Goal: Information Seeking & Learning: Learn about a topic

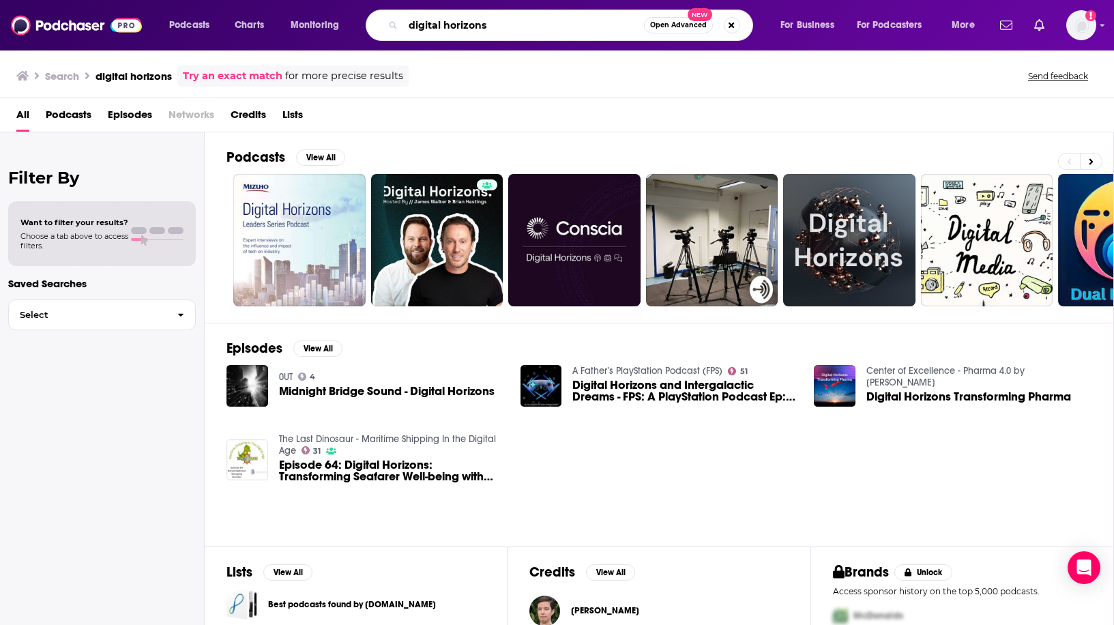
click at [459, 27] on input "digital horizons" at bounding box center [523, 25] width 241 height 22
click at [459, 26] on input "digital horizons" at bounding box center [523, 25] width 241 height 22
click at [458, 25] on input "digital horizons" at bounding box center [523, 25] width 241 height 22
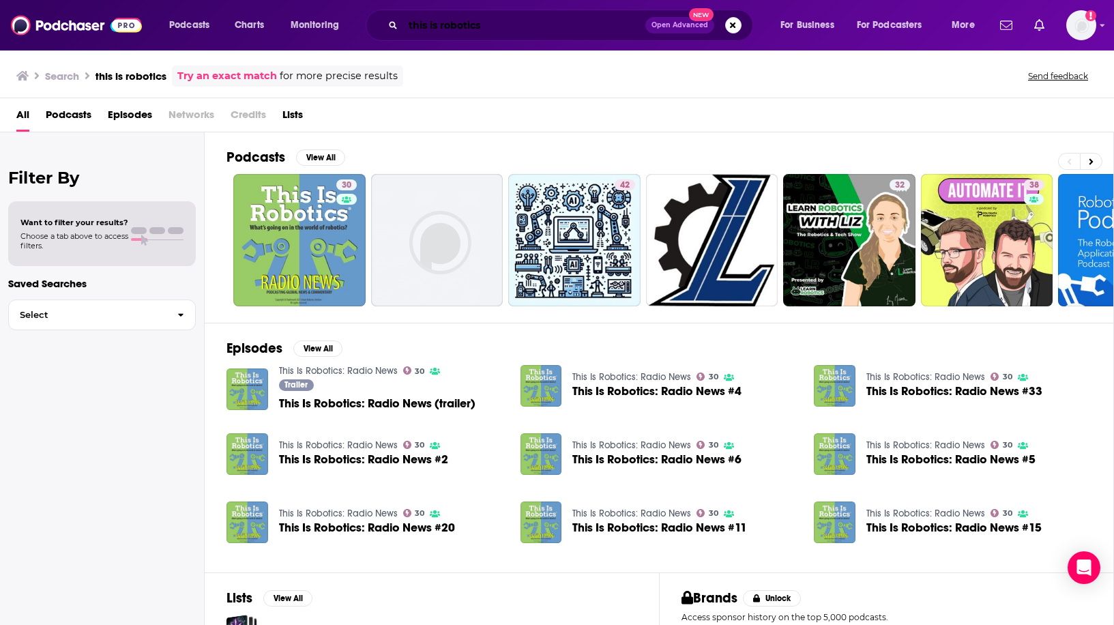
click at [500, 30] on input "this is robotics" at bounding box center [524, 25] width 242 height 22
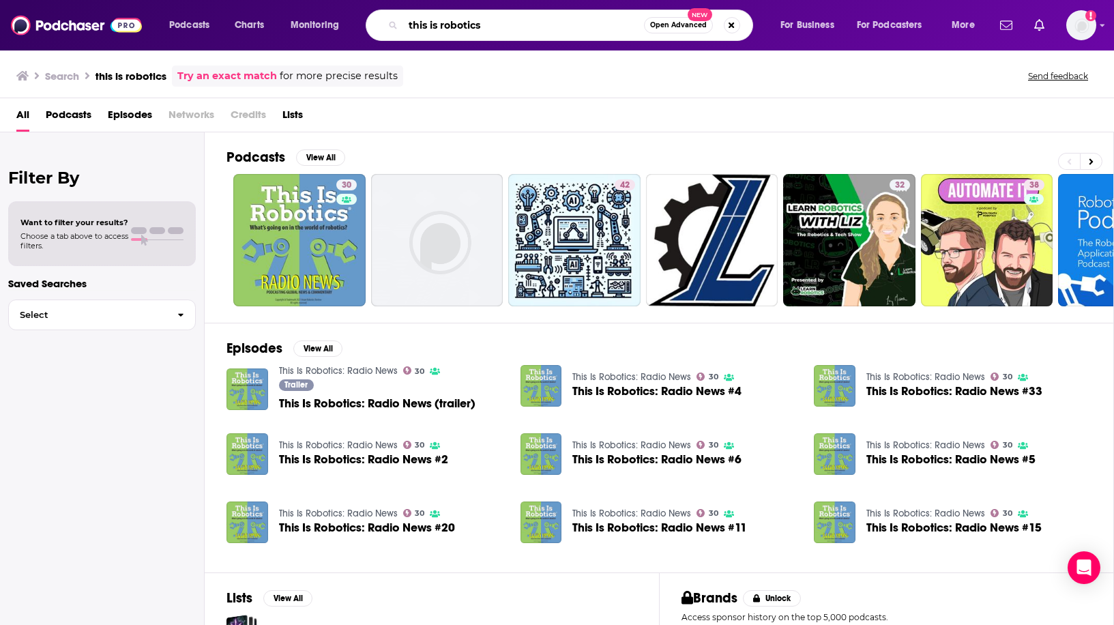
click at [500, 29] on input "this is robotics" at bounding box center [523, 25] width 241 height 22
click at [499, 27] on input "this is robotics" at bounding box center [523, 25] width 241 height 22
click at [486, 24] on input "this is robotics" at bounding box center [523, 25] width 241 height 22
click at [485, 23] on input "this is robotics" at bounding box center [523, 25] width 241 height 22
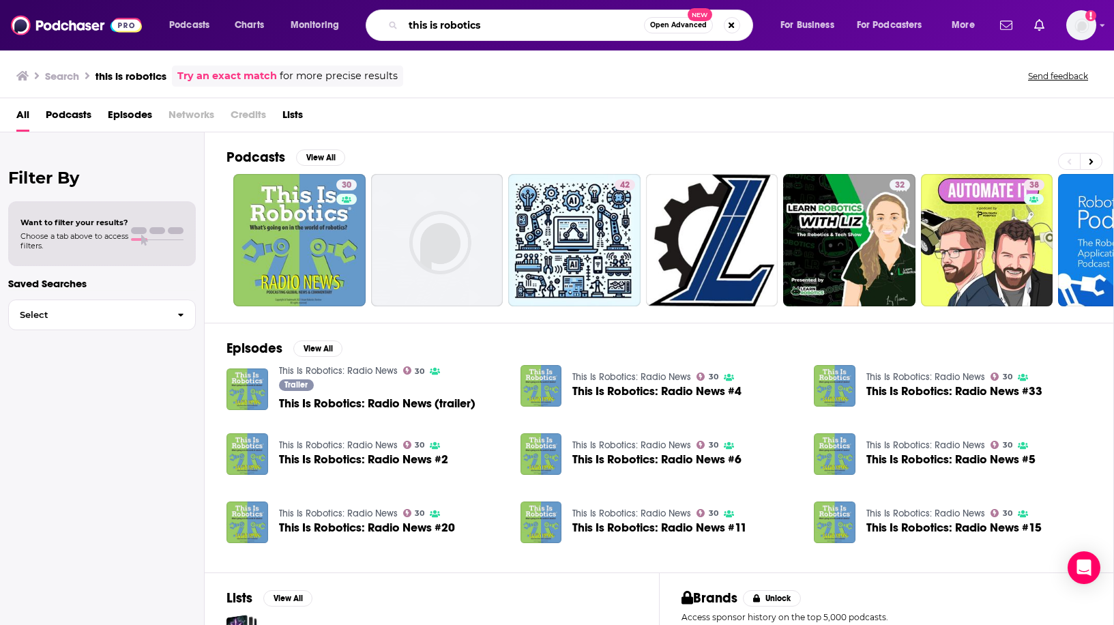
paste input "Wevolver Robots in Depth"
type input "Wevolver Robots in Depth"
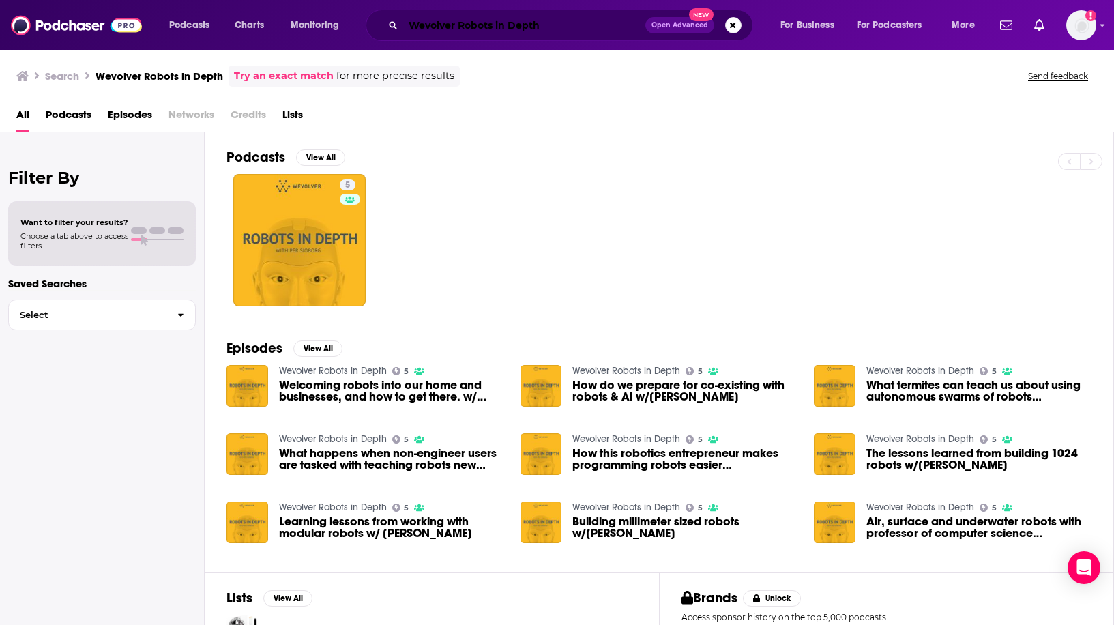
click at [475, 25] on input "Wevolver Robots in Depth" at bounding box center [524, 25] width 242 height 22
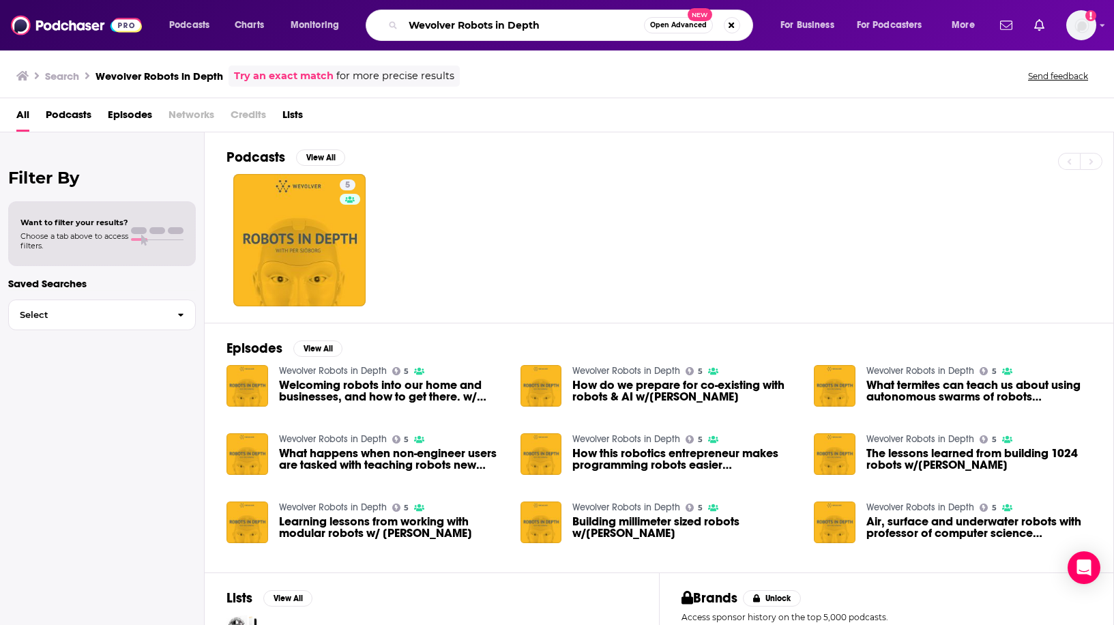
click at [475, 25] on input "Wevolver Robots in Depth" at bounding box center [523, 25] width 241 height 22
click at [193, 20] on span "Podcasts" at bounding box center [189, 25] width 40 height 19
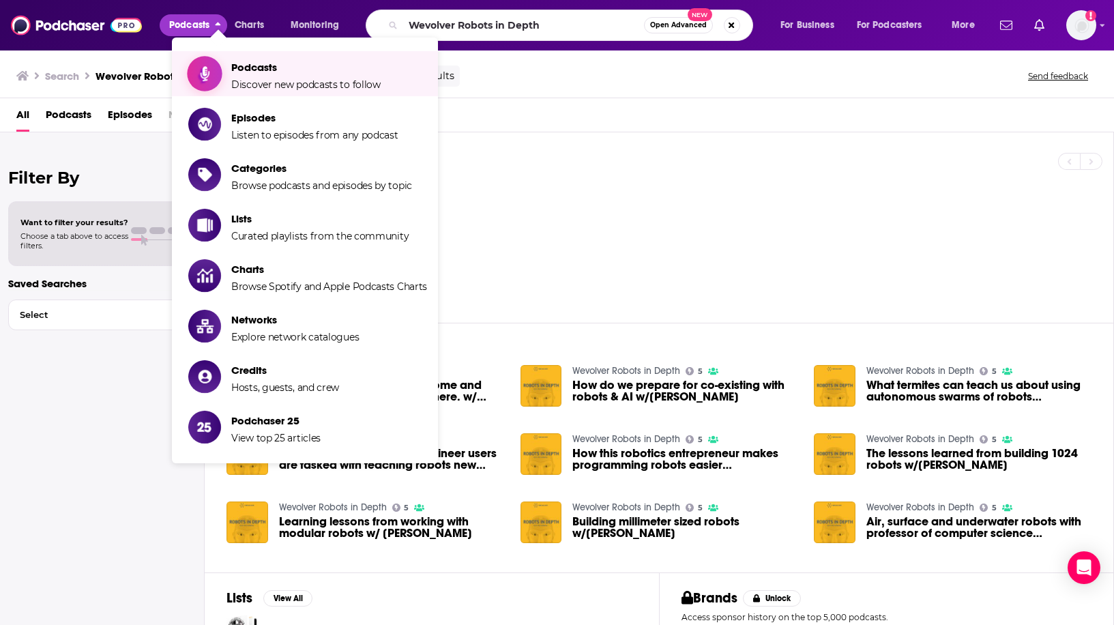
click at [221, 76] on span "Show item sub-menu" at bounding box center [204, 73] width 105 height 105
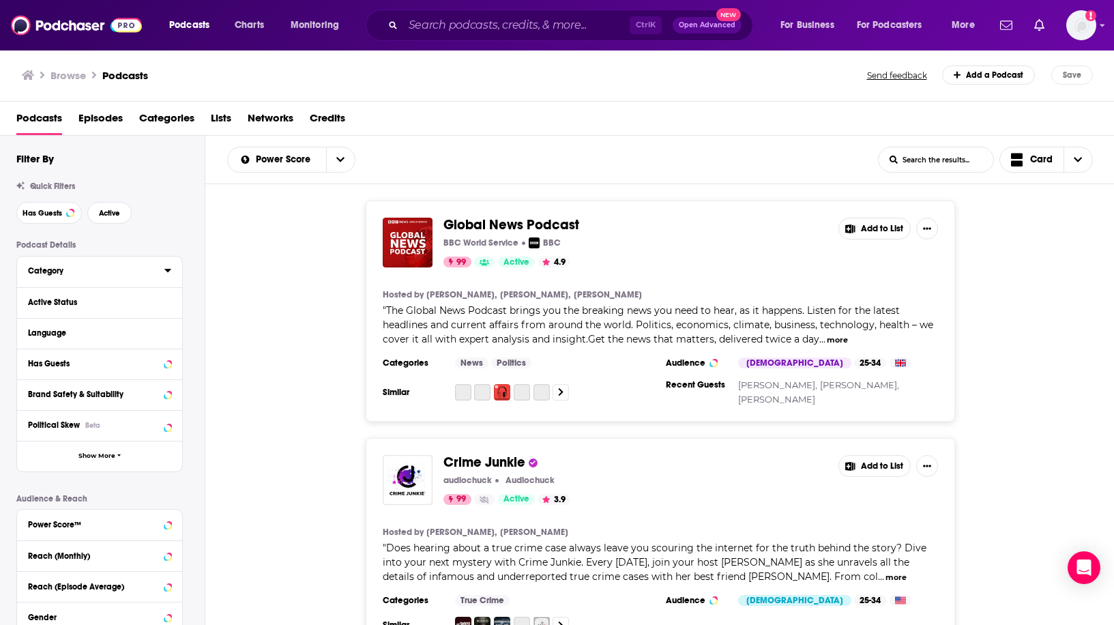
click at [148, 264] on button "Category" at bounding box center [96, 270] width 136 height 17
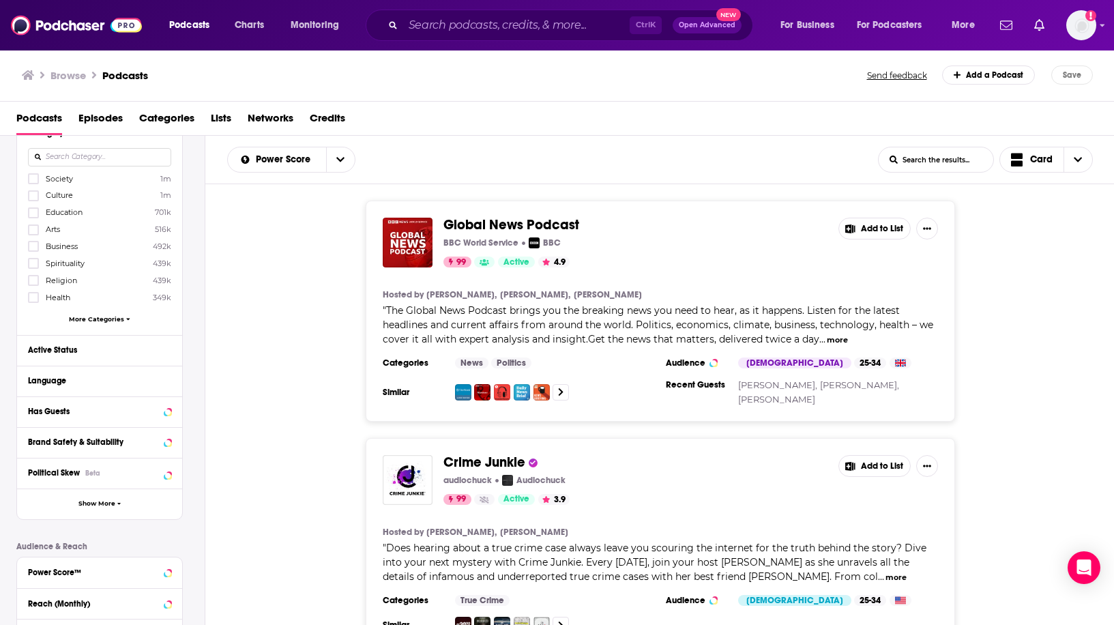
scroll to position [205, 0]
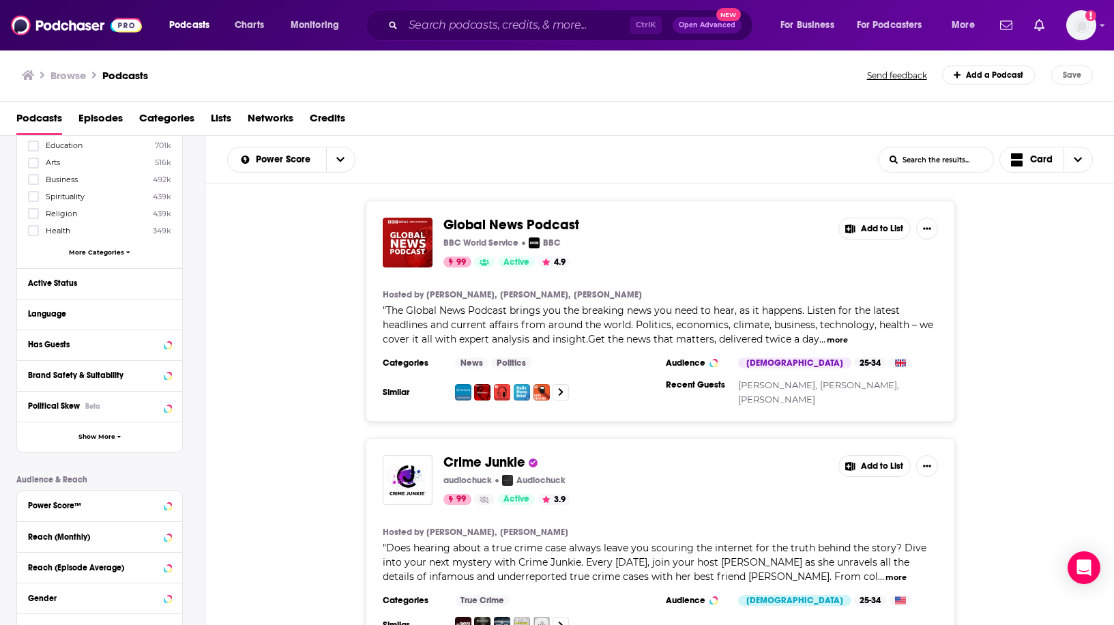
click at [112, 254] on span "More Categories" at bounding box center [96, 252] width 55 height 8
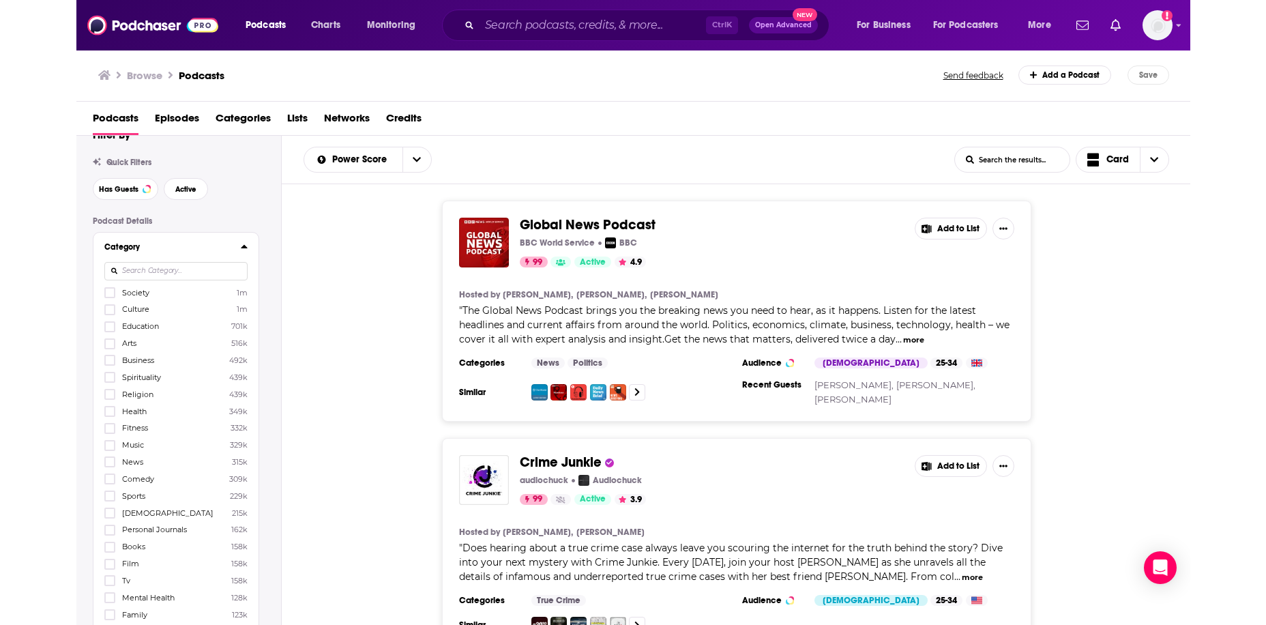
scroll to position [0, 0]
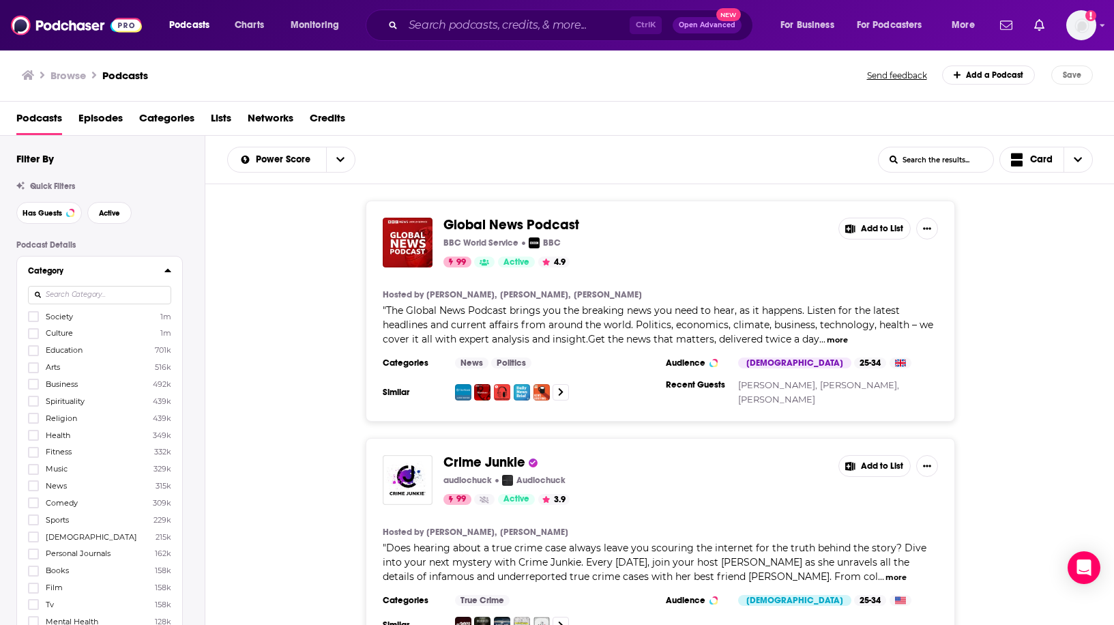
click at [98, 289] on input at bounding box center [99, 295] width 143 height 18
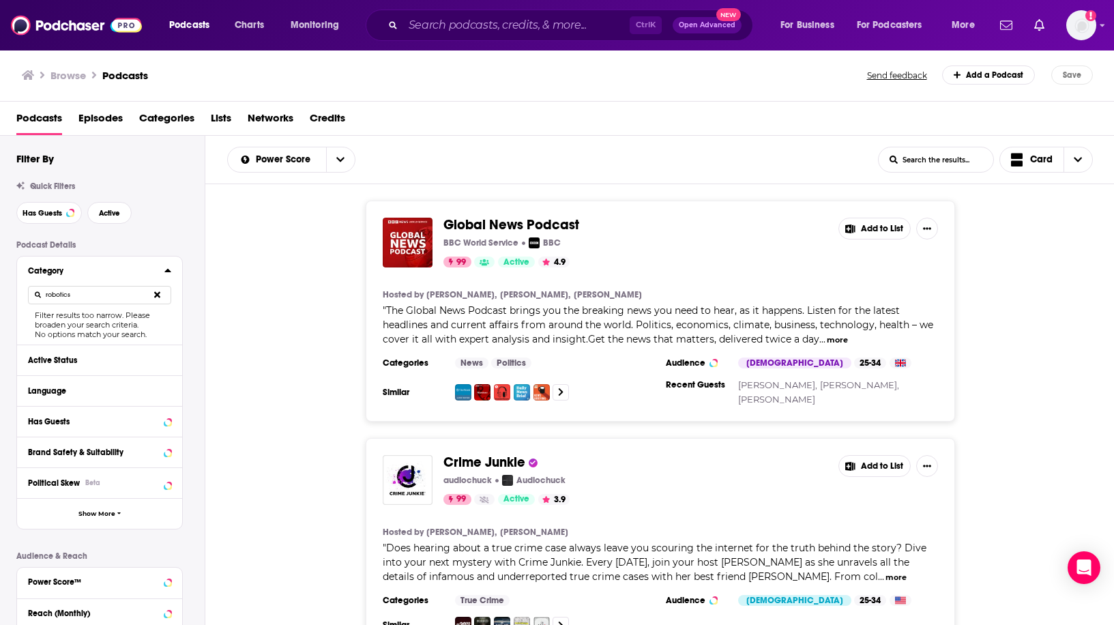
type input "robotics"
click at [462, 25] on input "Search podcasts, credits, & more..." at bounding box center [516, 25] width 226 height 22
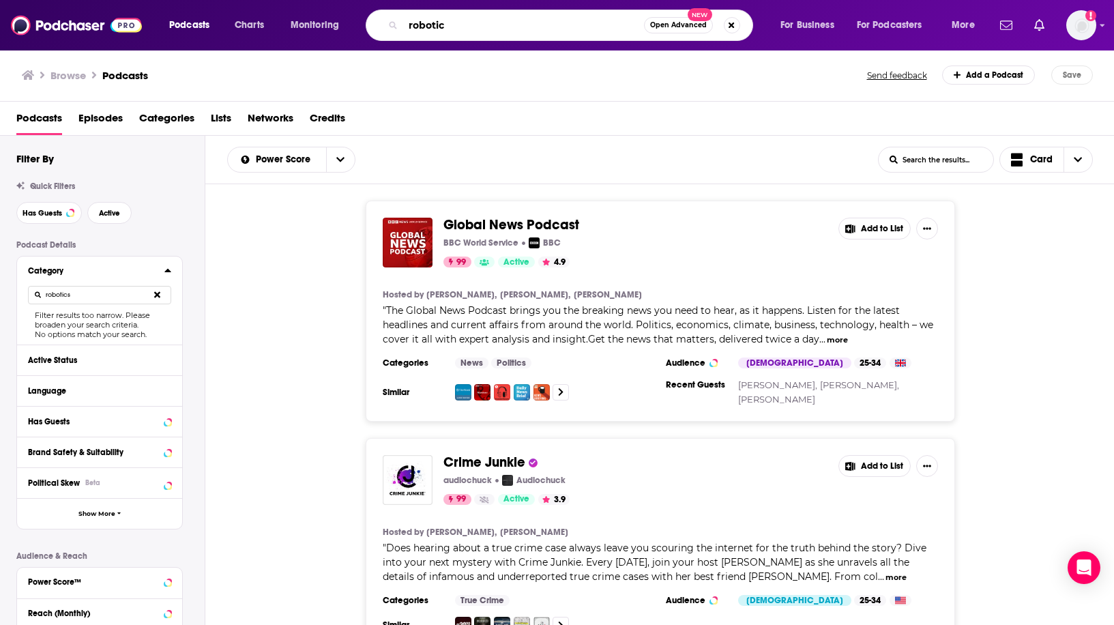
type input "robotics"
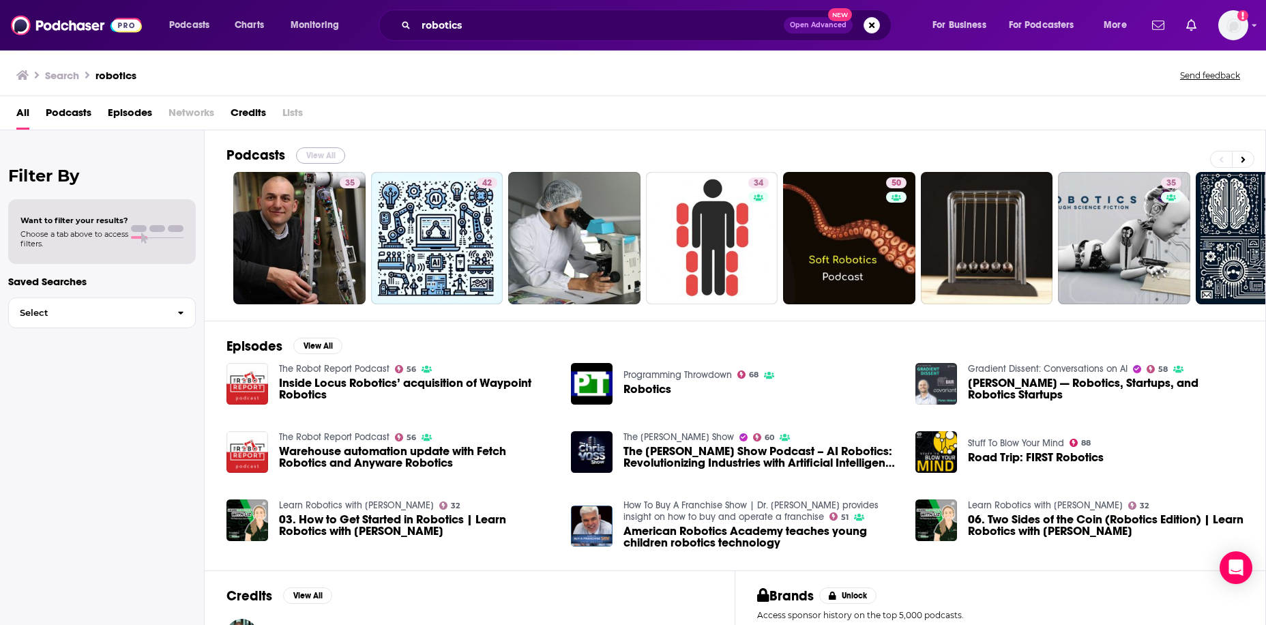
click at [322, 162] on button "View All" at bounding box center [320, 155] width 49 height 16
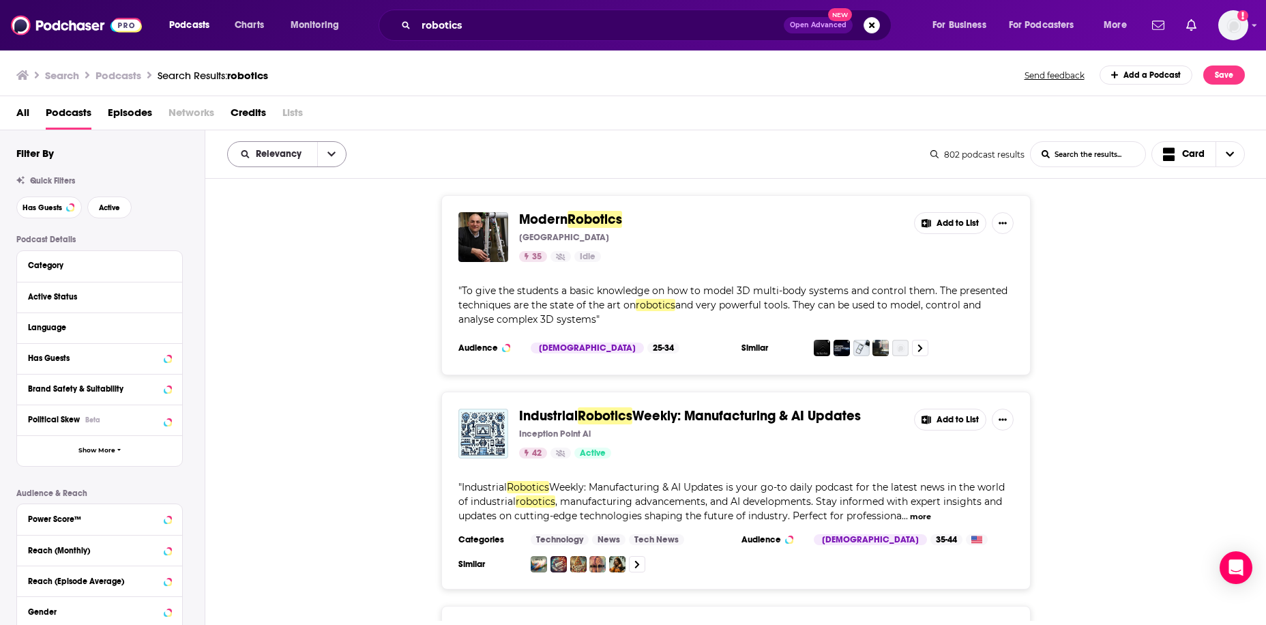
click at [318, 149] on button "open menu" at bounding box center [331, 154] width 29 height 25
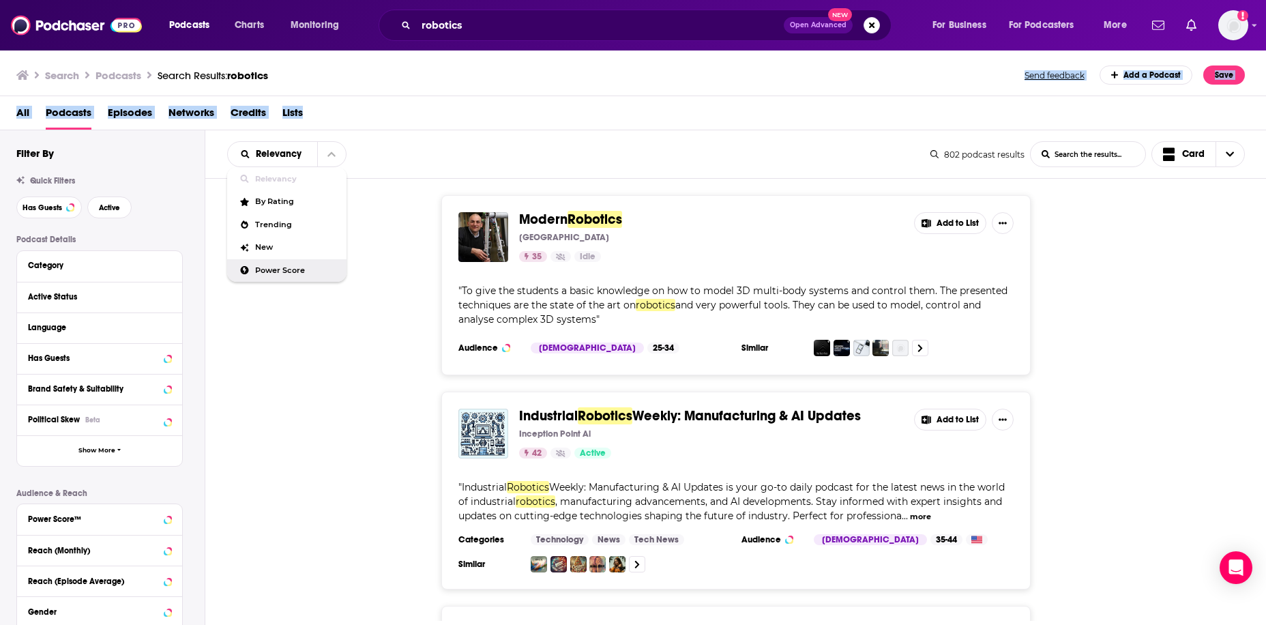
click at [694, 97] on div "Search Podcasts Search Results: robotics Send feedback Add a Podcast Save All P…" at bounding box center [633, 337] width 1267 height 576
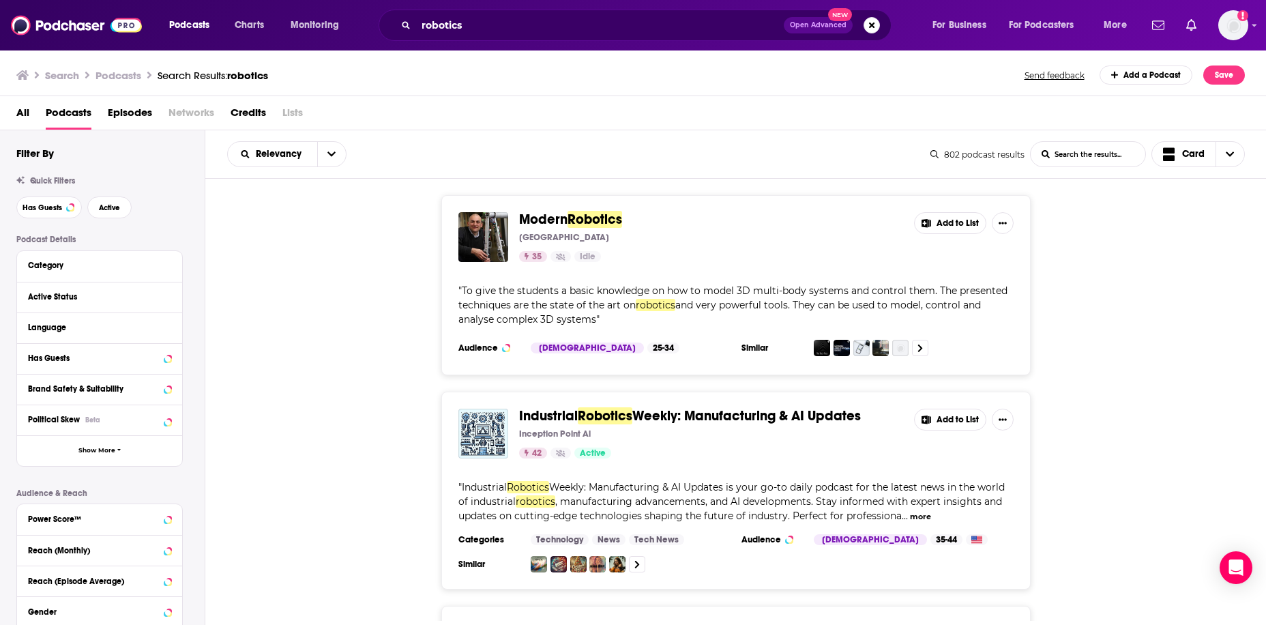
drag, startPoint x: 361, startPoint y: 271, endPoint x: 353, endPoint y: 263, distance: 11.1
click at [359, 268] on div "Modern Robotics University of Twente 35 Idle Add to List " To give the students…" at bounding box center [735, 285] width 1061 height 180
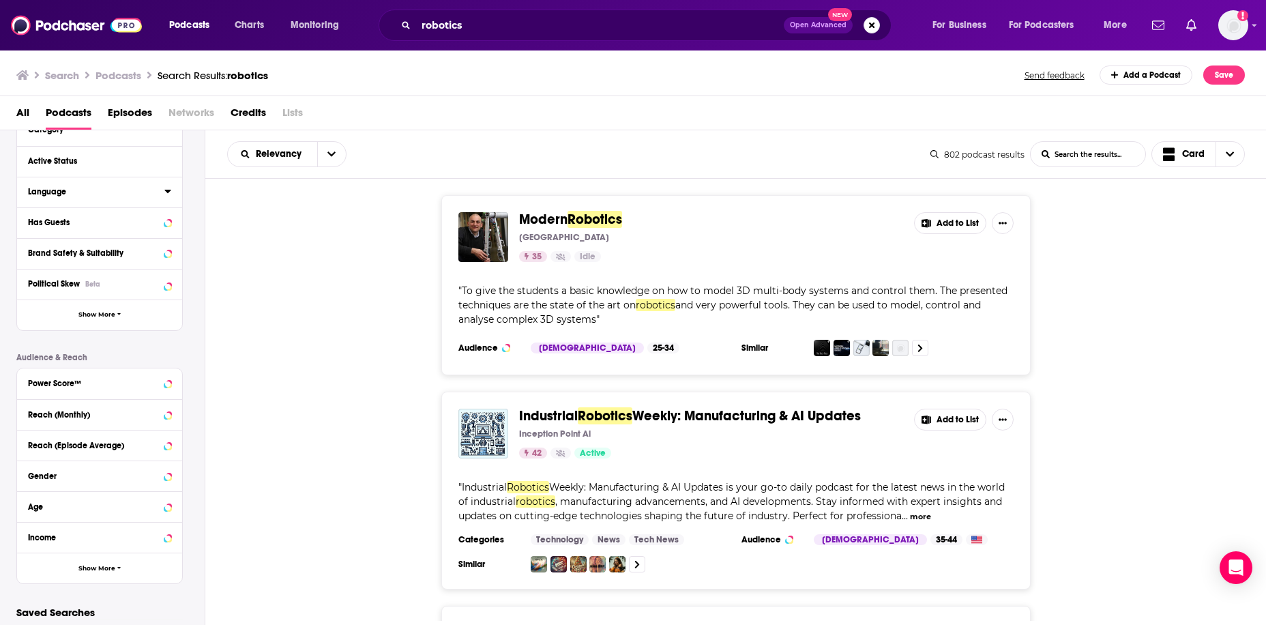
scroll to position [136, 0]
click at [171, 416] on icon at bounding box center [167, 413] width 7 height 11
click at [133, 439] on input "number" at bounding box center [137, 438] width 68 height 22
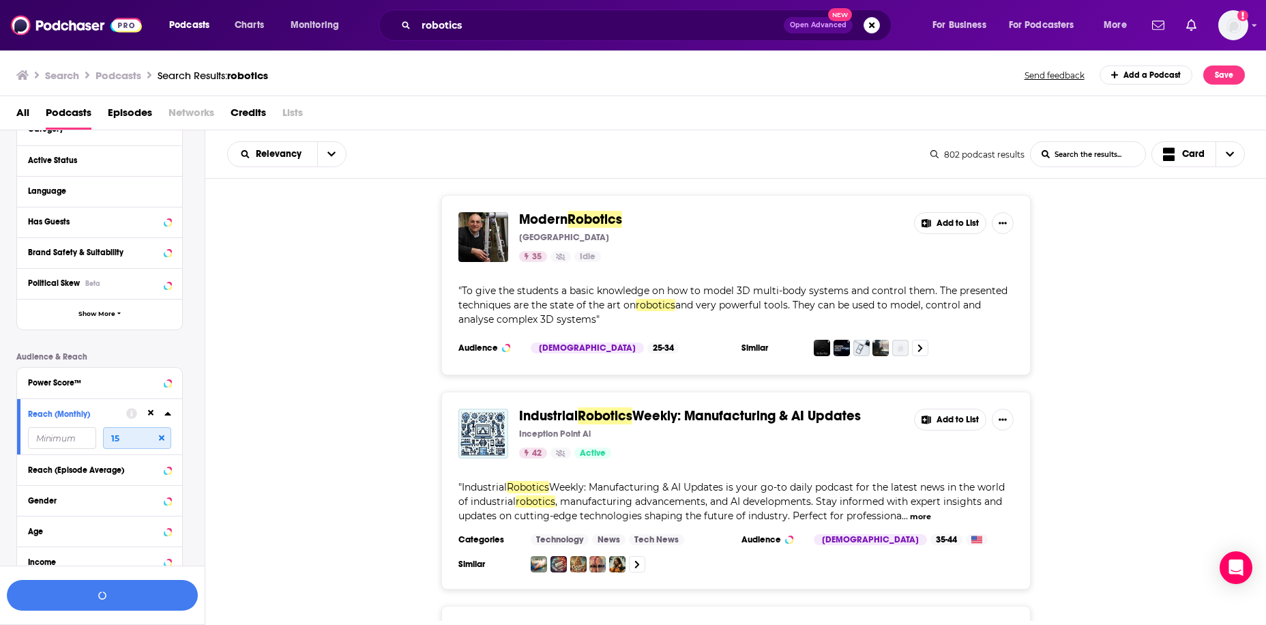
type input "150"
drag, startPoint x: 132, startPoint y: 436, endPoint x: 95, endPoint y: 436, distance: 36.2
click at [96, 437] on div "150" at bounding box center [99, 438] width 143 height 22
click at [78, 428] on input "number" at bounding box center [62, 438] width 68 height 22
type input "10000"
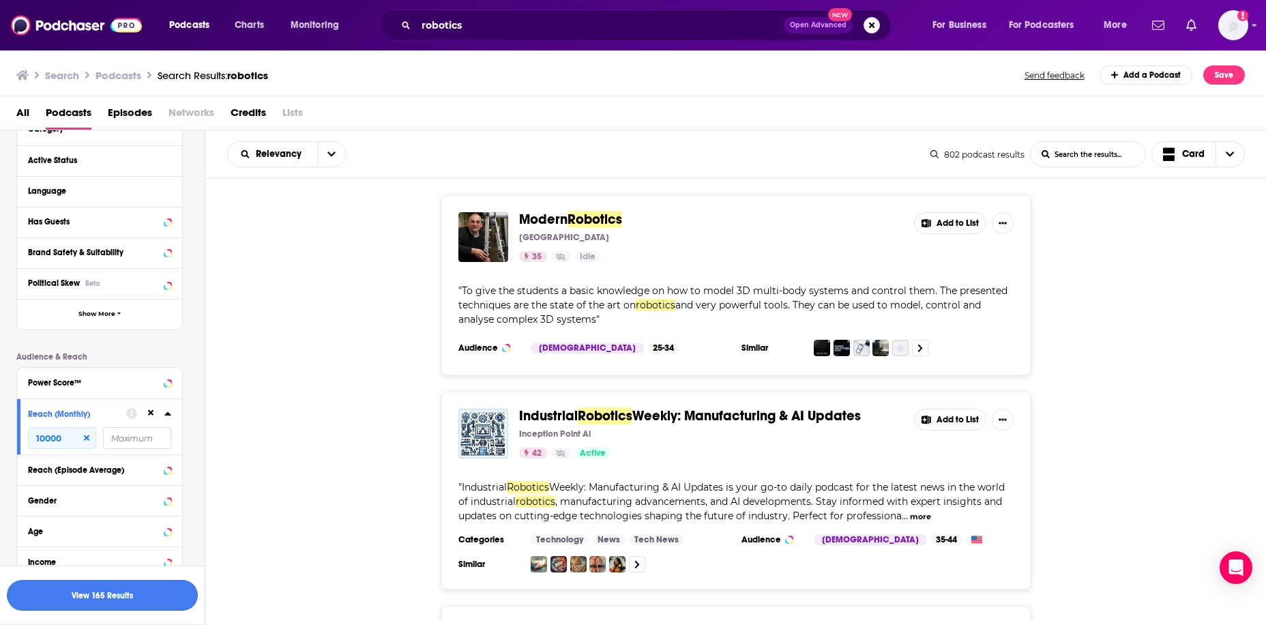
click at [114, 590] on button "View 165 Results" at bounding box center [102, 595] width 191 height 31
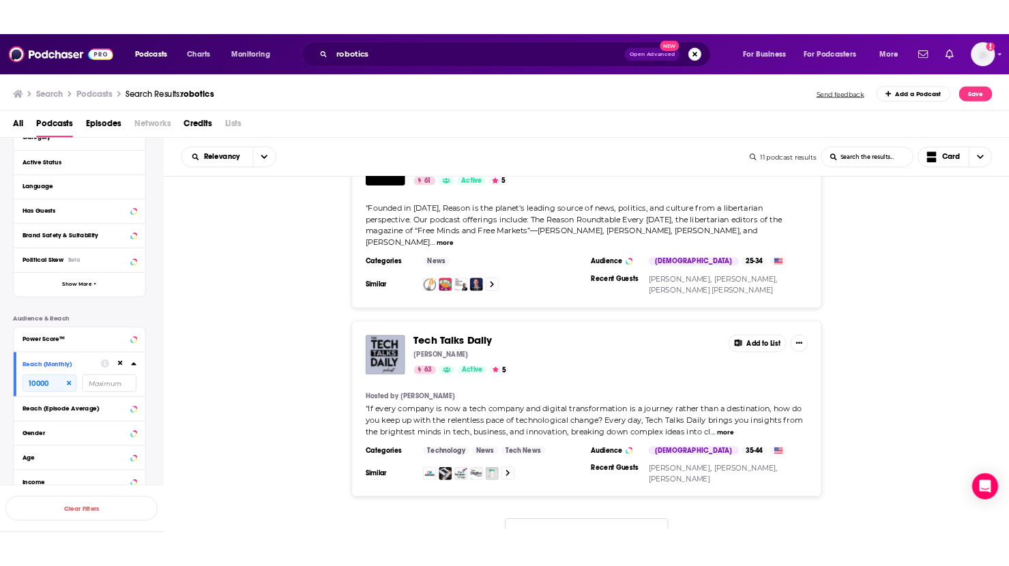
scroll to position [2076, 0]
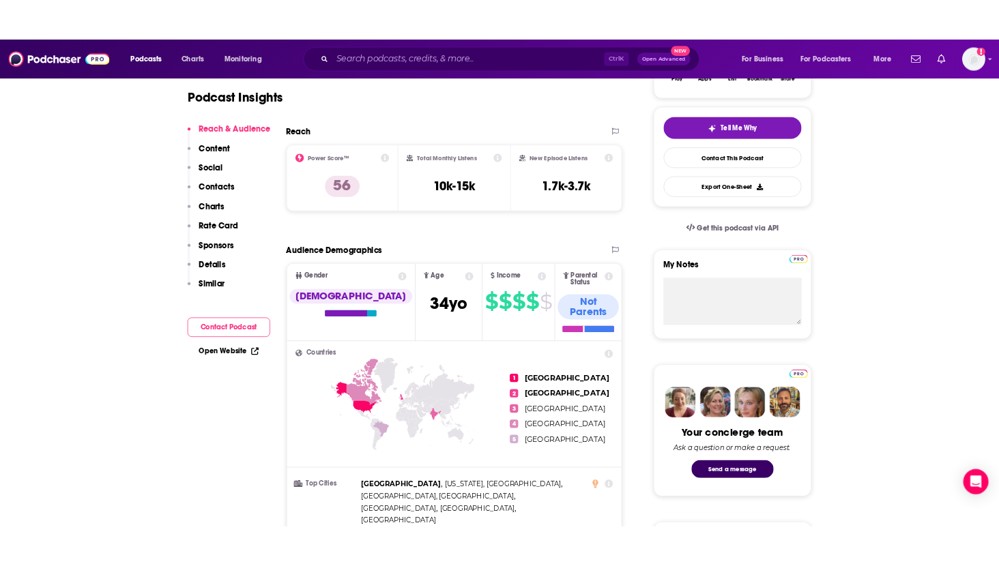
scroll to position [341, 0]
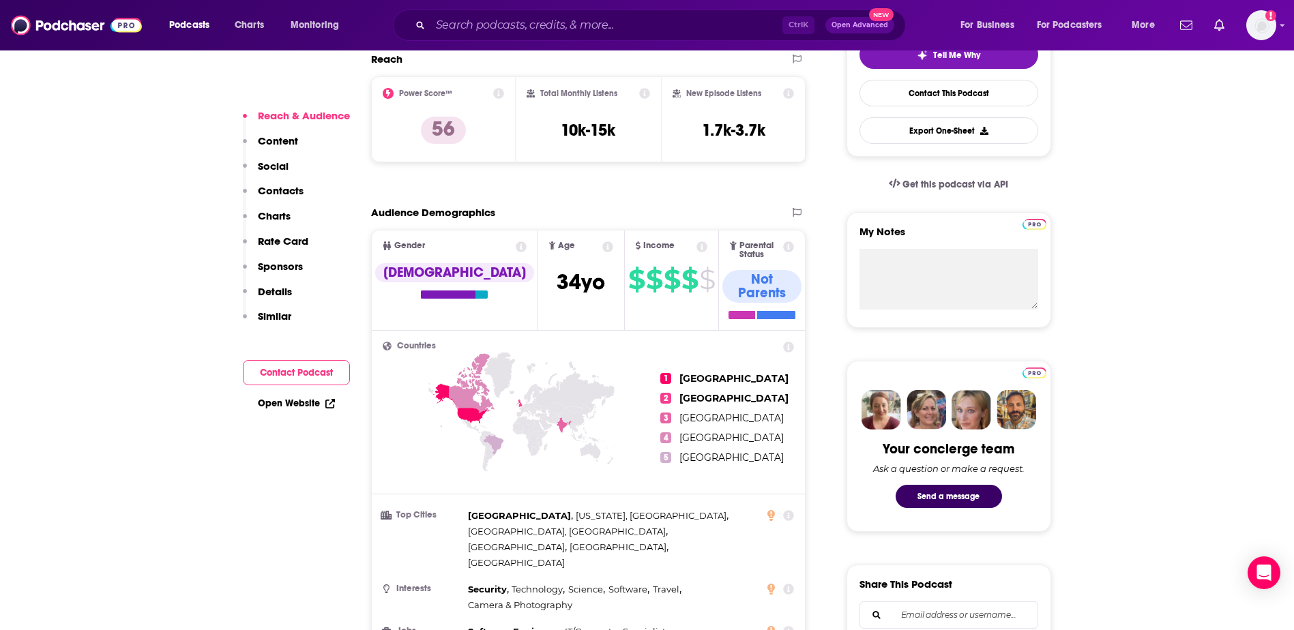
click at [296, 406] on link "Open Website" at bounding box center [296, 404] width 77 height 12
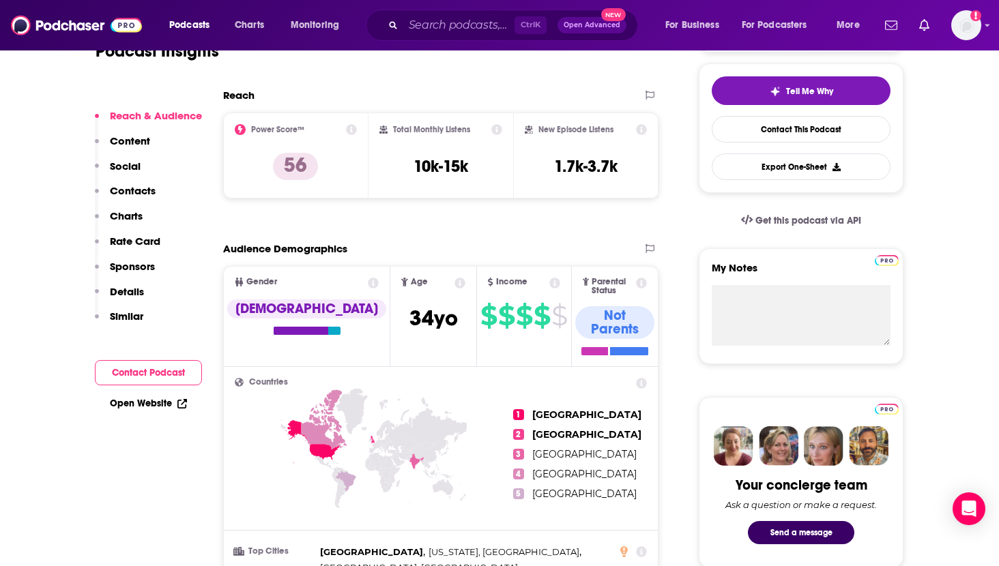
scroll to position [0, 0]
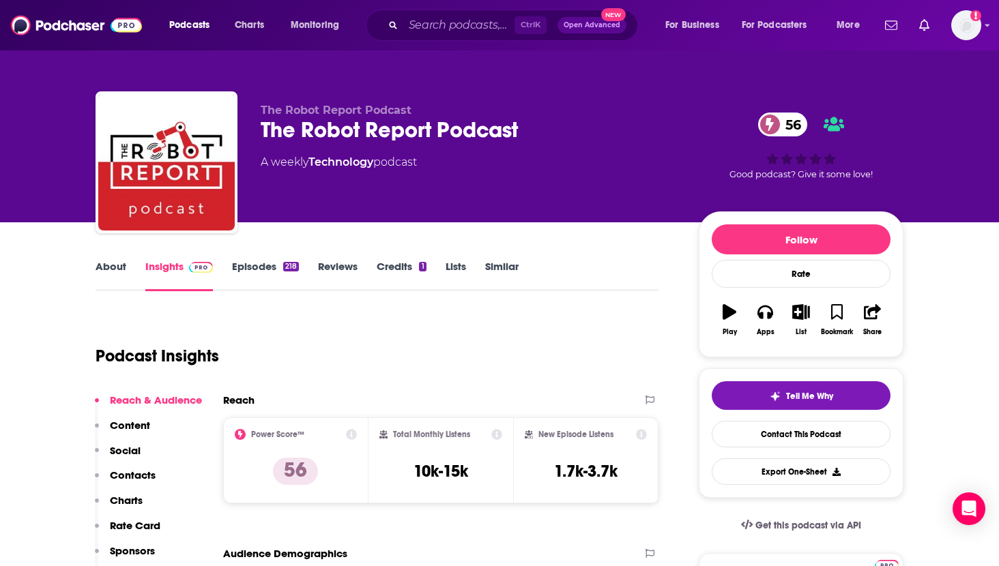
click at [462, 12] on div "Ctrl K Open Advanced New" at bounding box center [502, 25] width 272 height 31
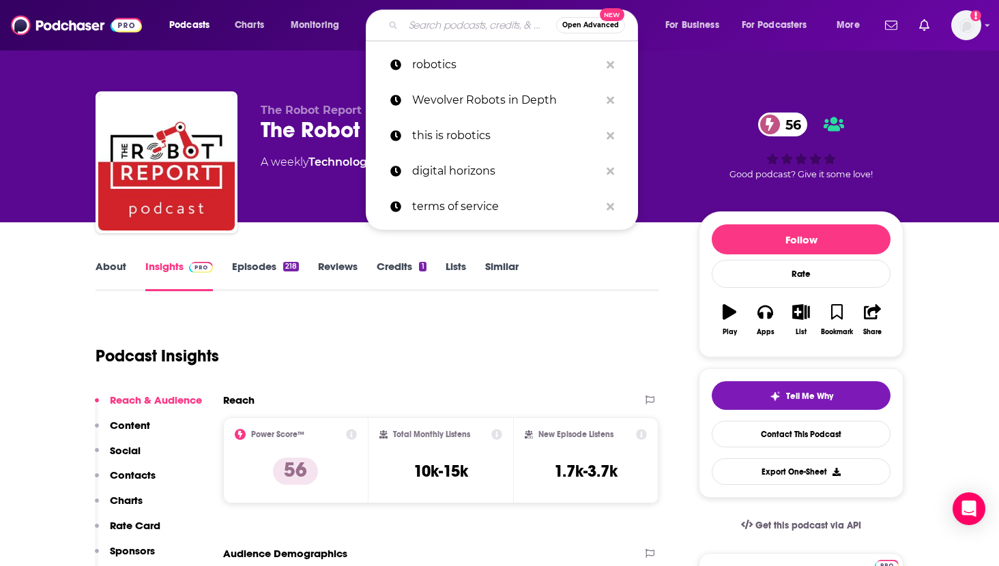
click at [460, 23] on input "Search podcasts, credits, & more..." at bounding box center [479, 25] width 153 height 22
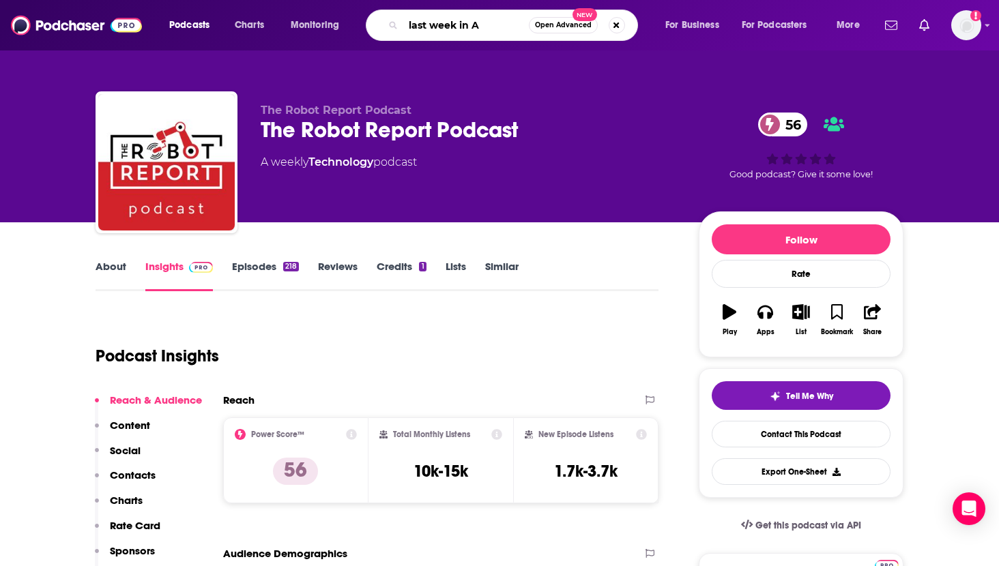
type input "last week in AI"
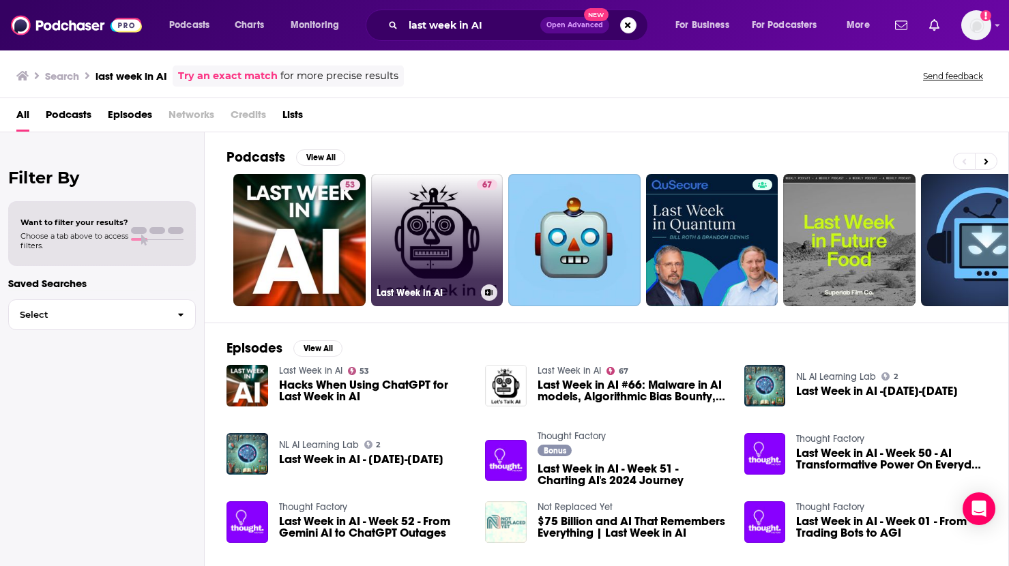
click at [454, 229] on link "67 Last Week in AI" at bounding box center [437, 240] width 132 height 132
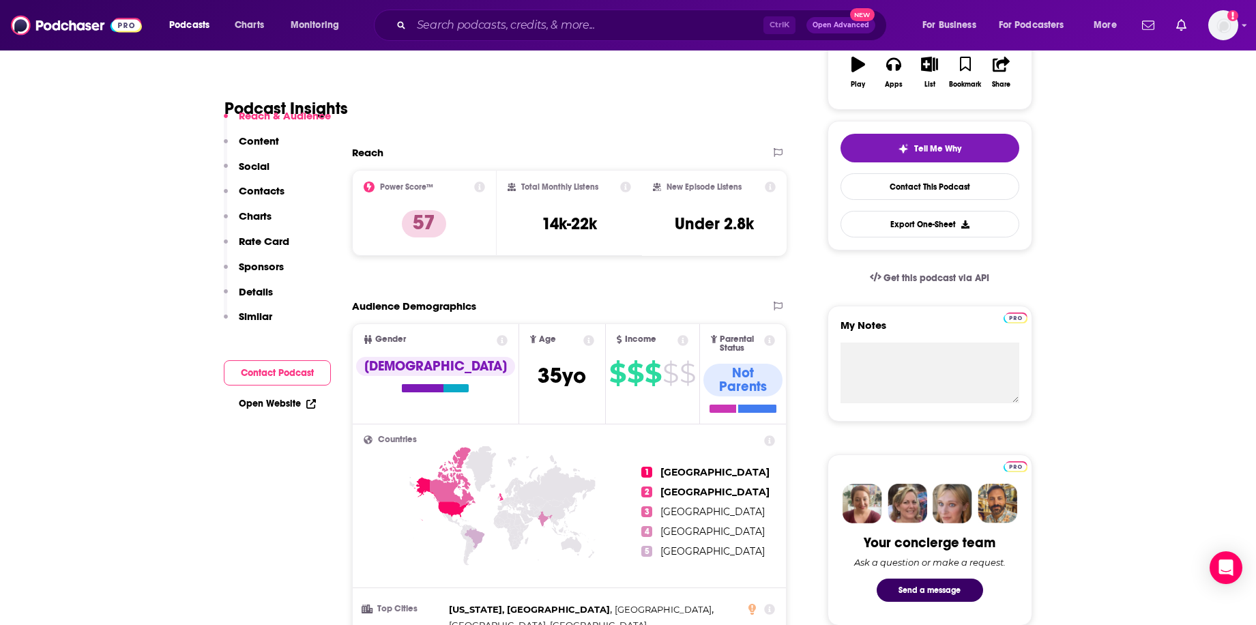
scroll to position [205, 0]
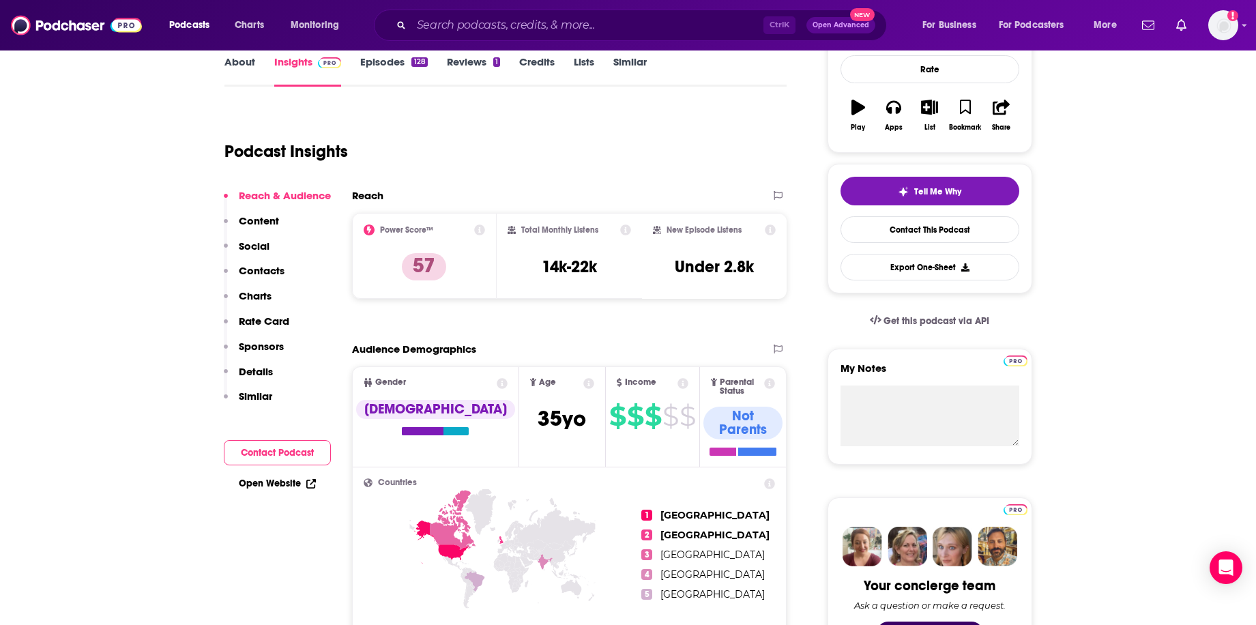
click at [280, 473] on div "Open Website" at bounding box center [277, 483] width 107 height 25
click at [271, 480] on link "Open Website" at bounding box center [277, 483] width 77 height 12
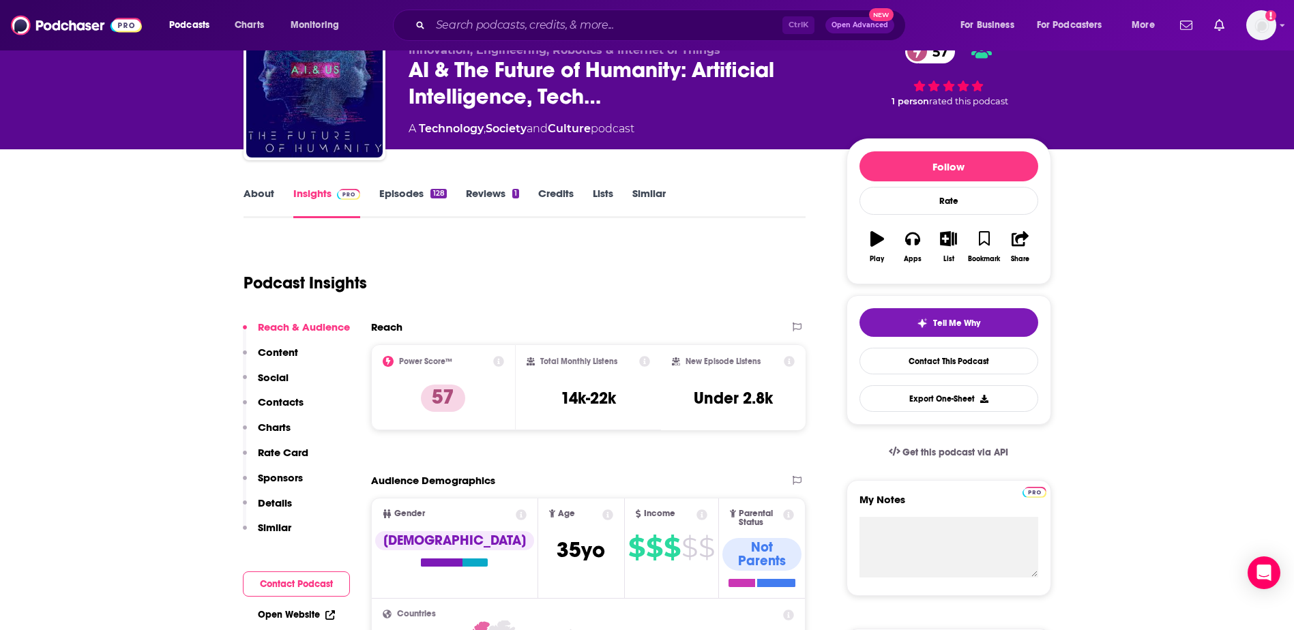
scroll to position [0, 0]
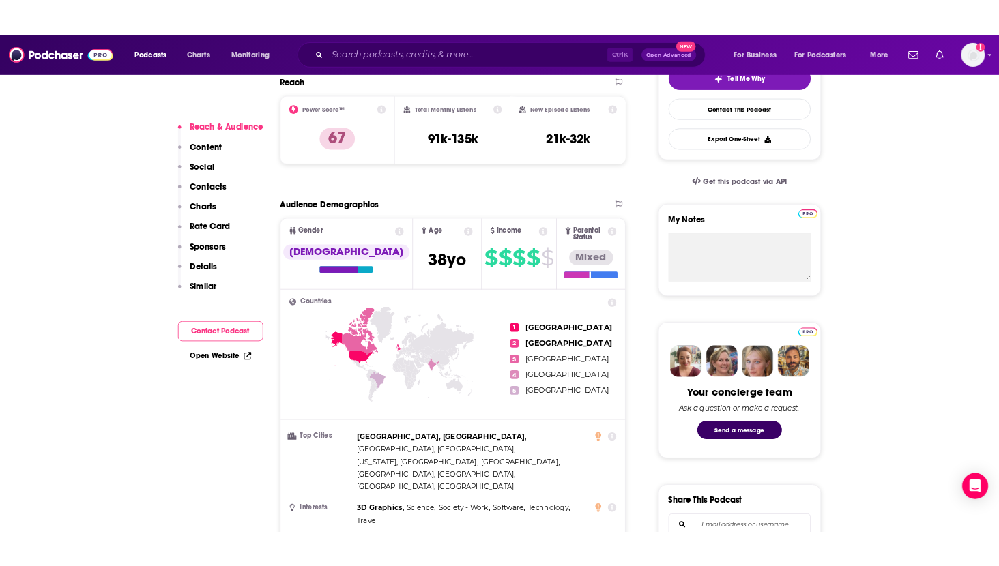
scroll to position [341, 0]
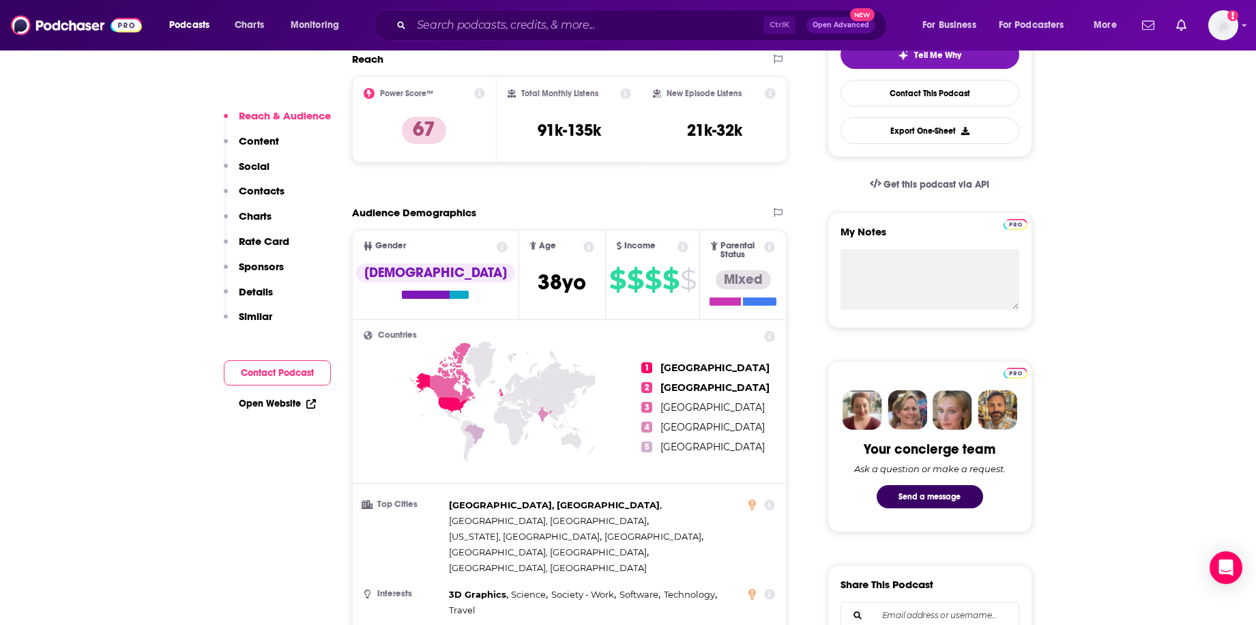
click at [284, 405] on link "Open Website" at bounding box center [277, 404] width 77 height 12
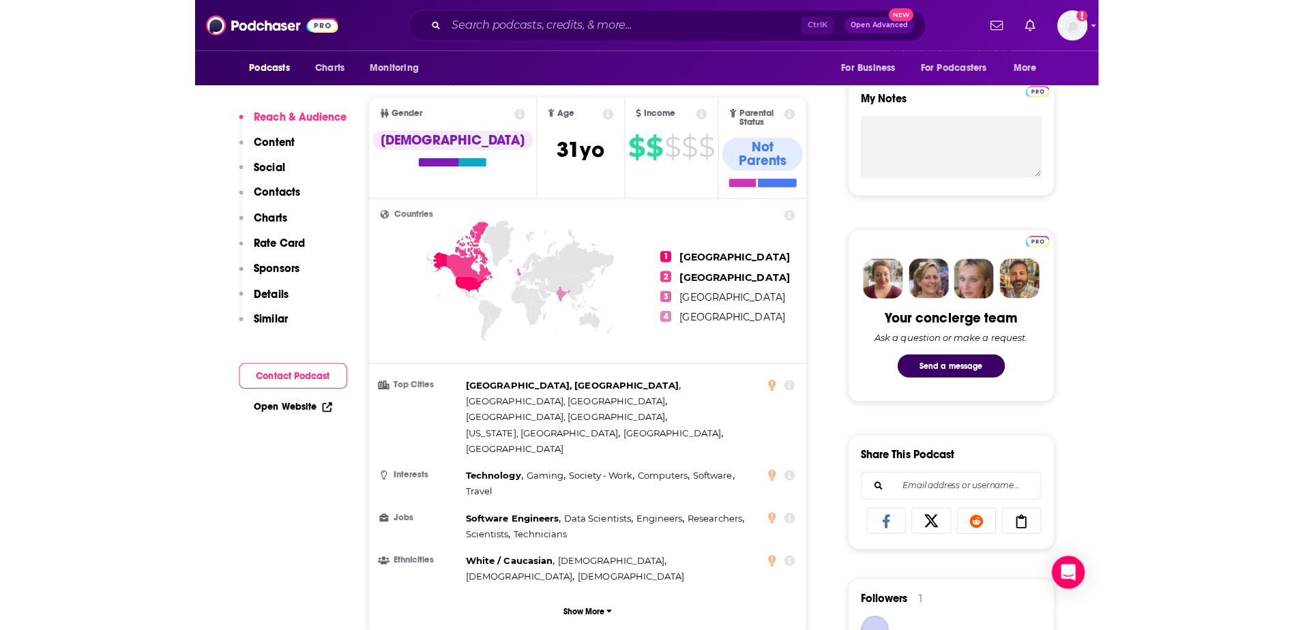
scroll to position [477, 0]
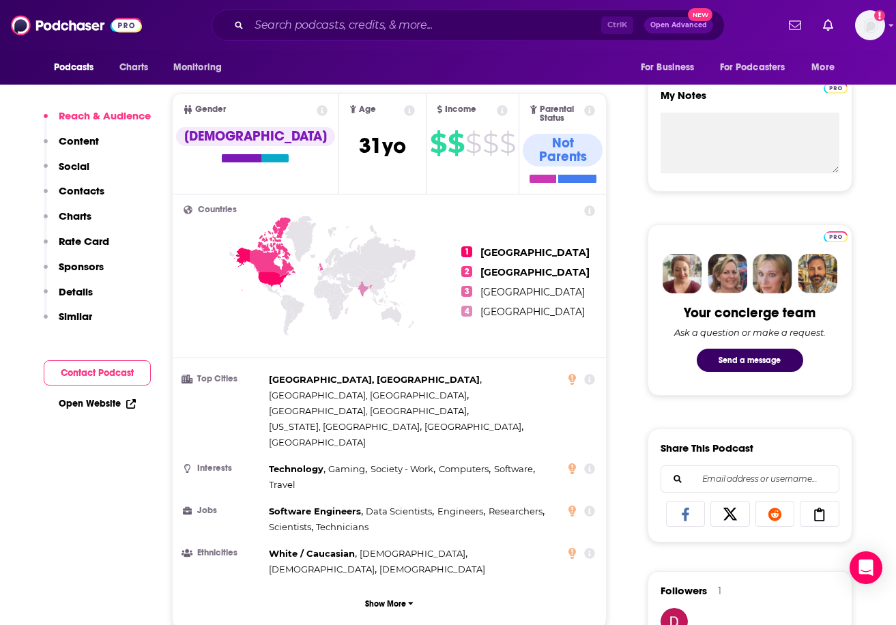
click at [108, 400] on link "Open Website" at bounding box center [97, 404] width 77 height 12
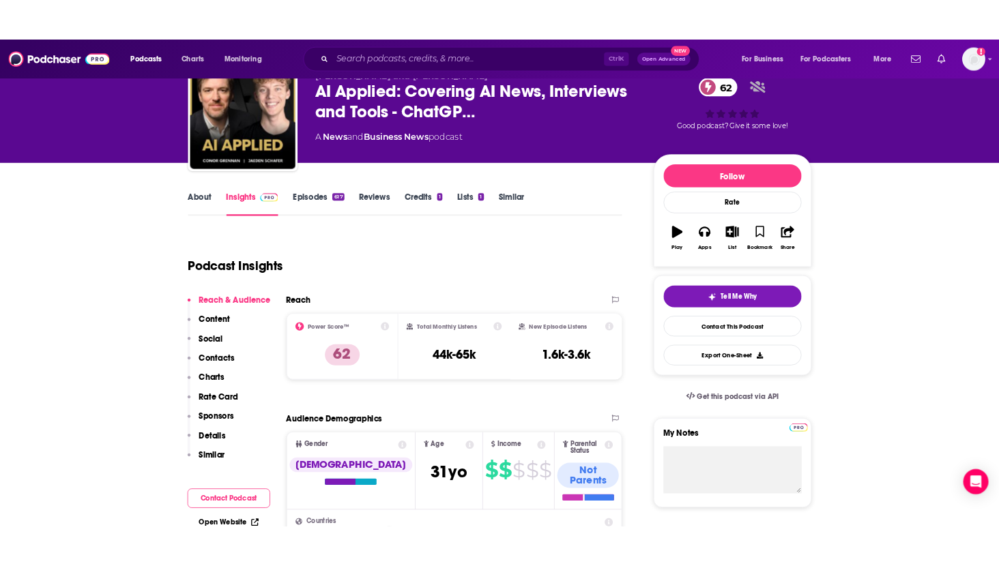
scroll to position [0, 0]
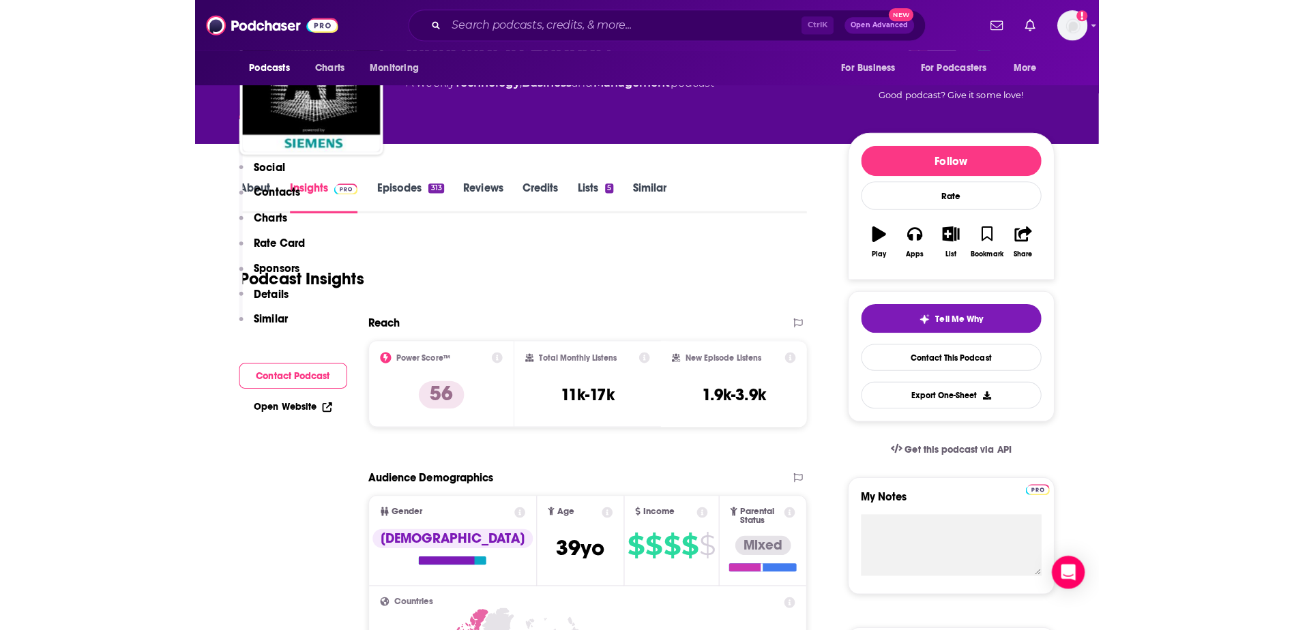
scroll to position [341, 0]
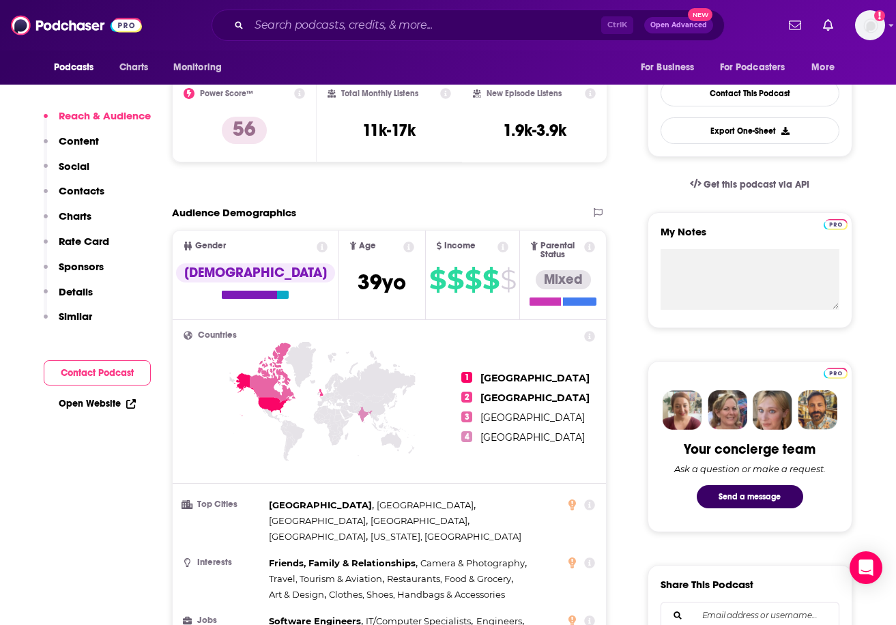
click at [95, 405] on link "Open Website" at bounding box center [97, 404] width 77 height 12
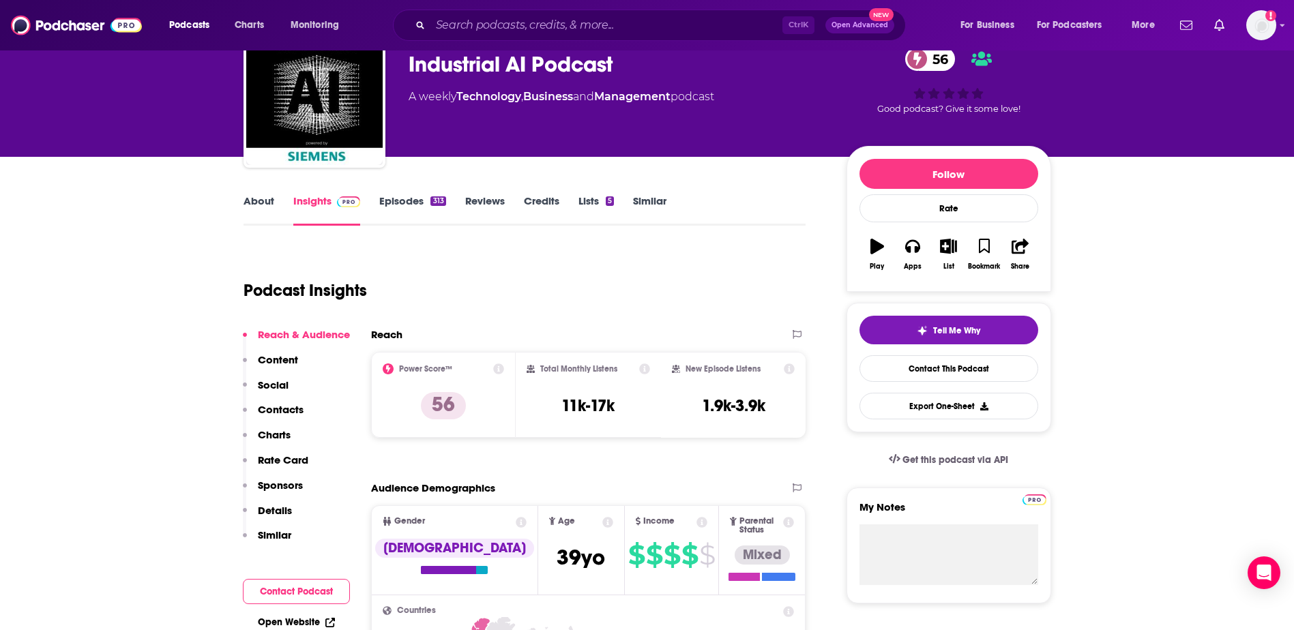
scroll to position [0, 0]
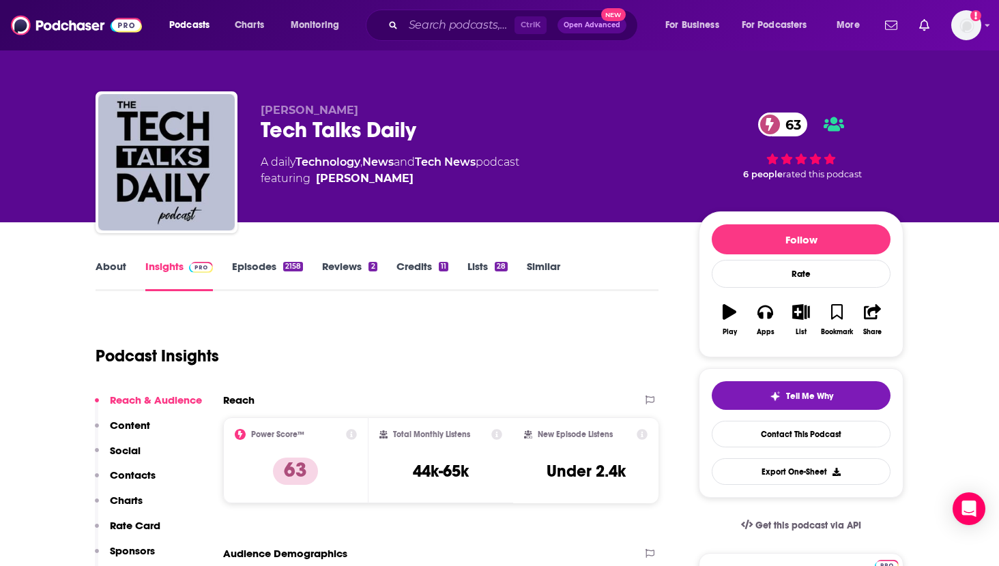
click at [566, 317] on div "Podcast Insights" at bounding box center [371, 348] width 552 height 70
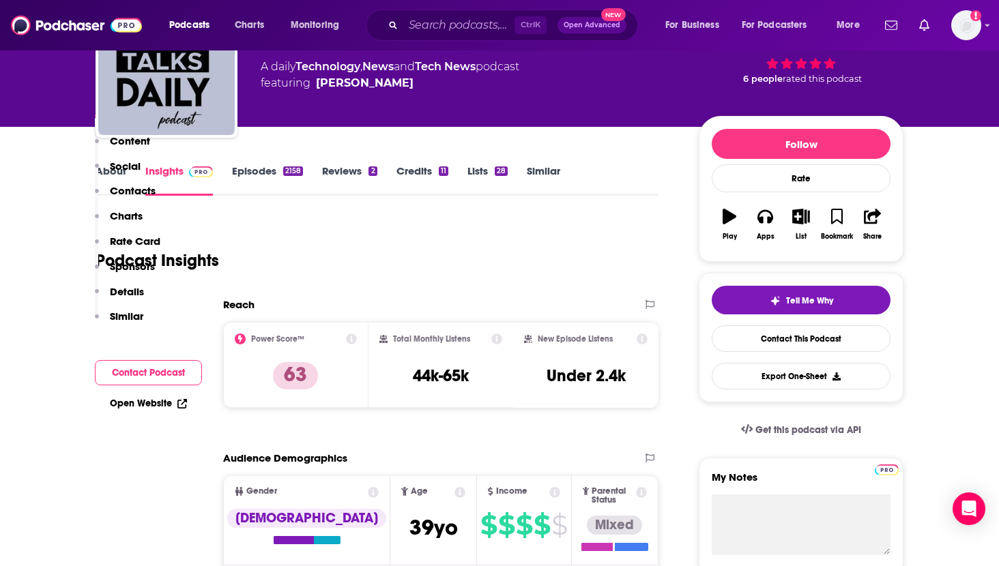
scroll to position [614, 0]
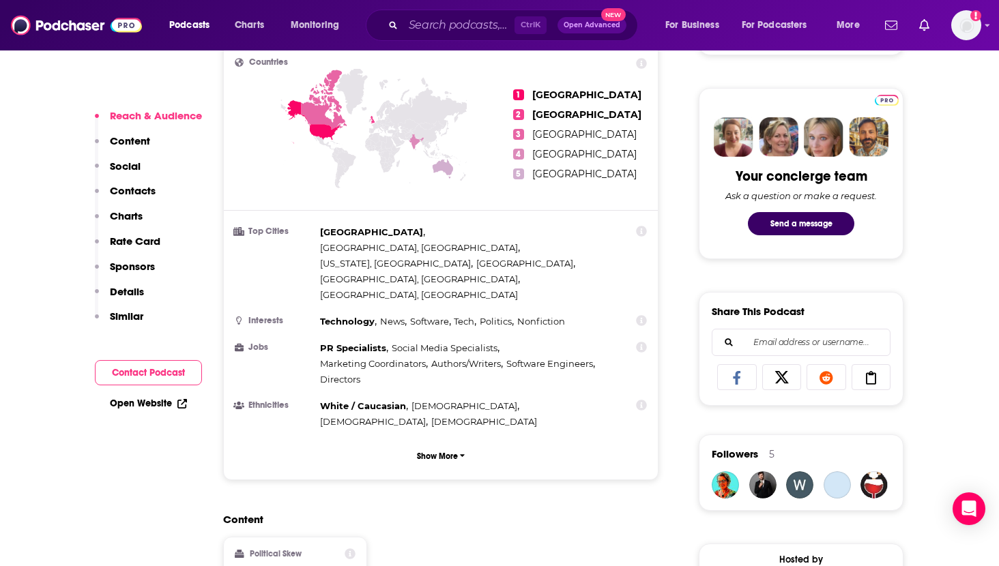
click at [155, 408] on link "Open Website" at bounding box center [148, 404] width 77 height 12
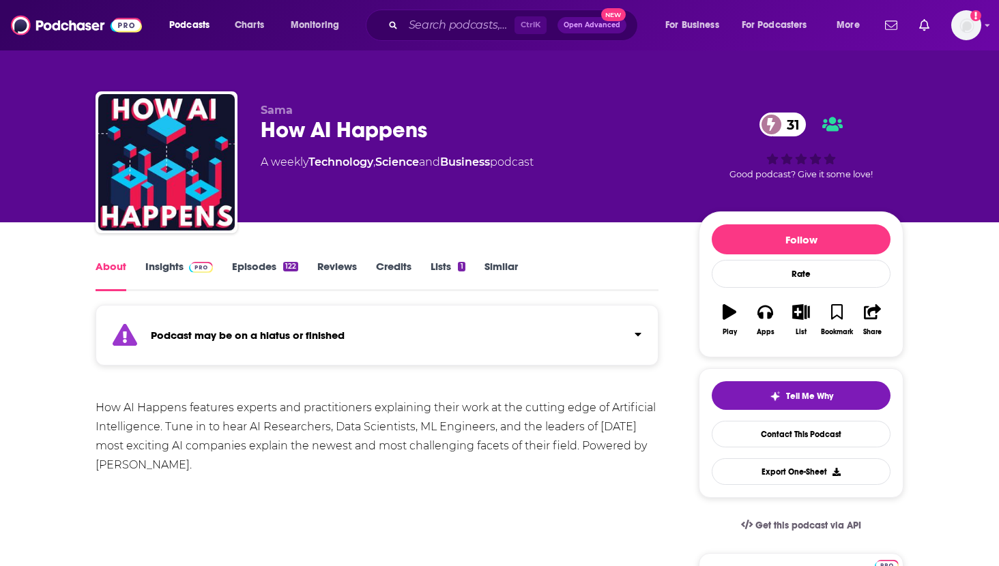
drag, startPoint x: 446, startPoint y: 368, endPoint x: 443, endPoint y: 362, distance: 7.6
click at [443, 356] on div "Podcast may be on a hiatus or finished" at bounding box center [376, 335] width 563 height 61
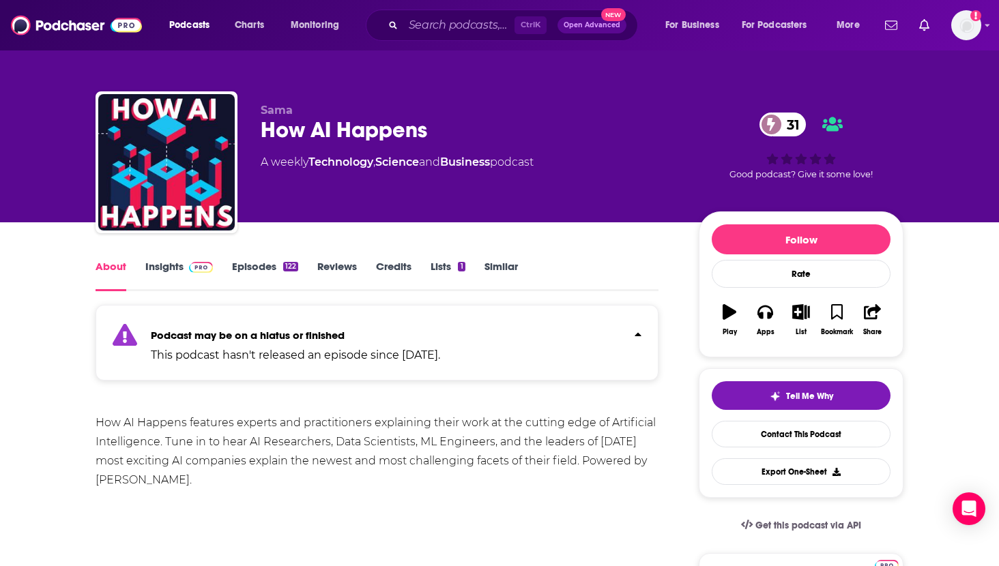
click at [195, 263] on img at bounding box center [201, 267] width 24 height 11
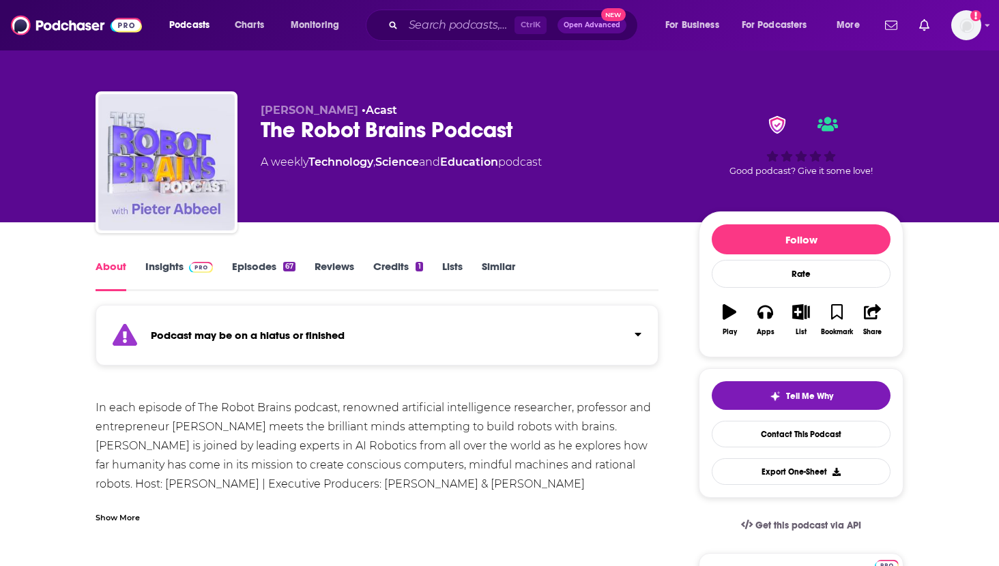
click at [175, 273] on link "Insights" at bounding box center [179, 275] width 68 height 31
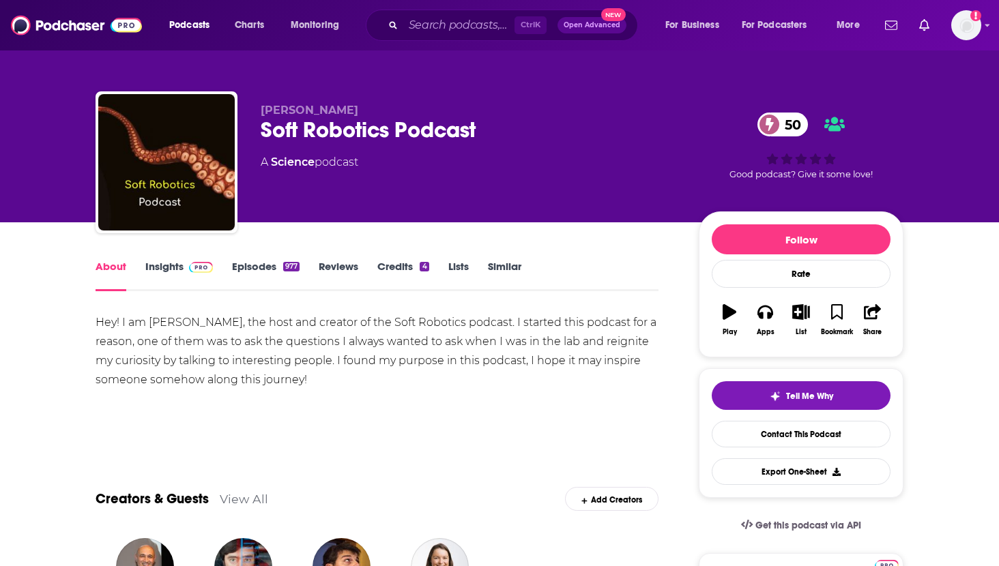
click at [164, 269] on link "Insights" at bounding box center [179, 275] width 68 height 31
